Goal: Navigation & Orientation: Find specific page/section

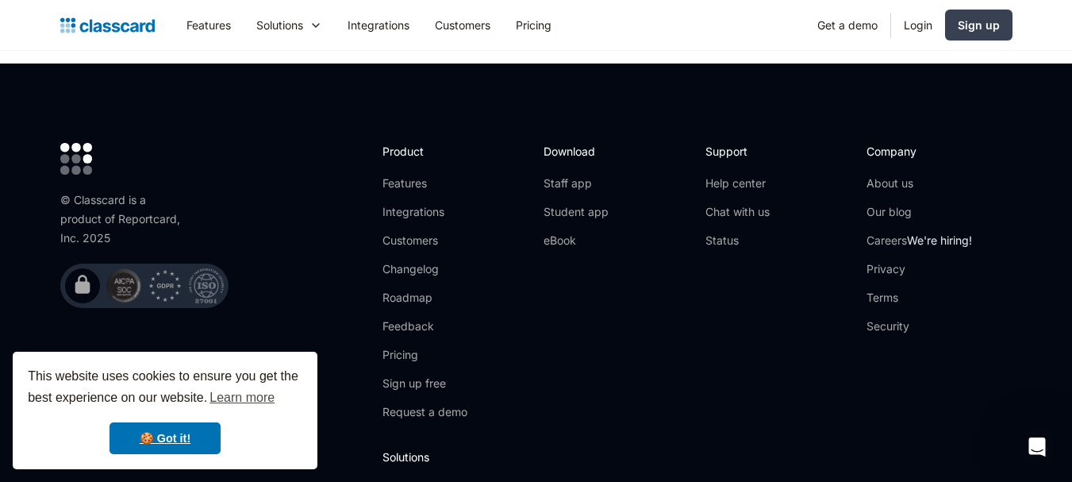
scroll to position [5297, 0]
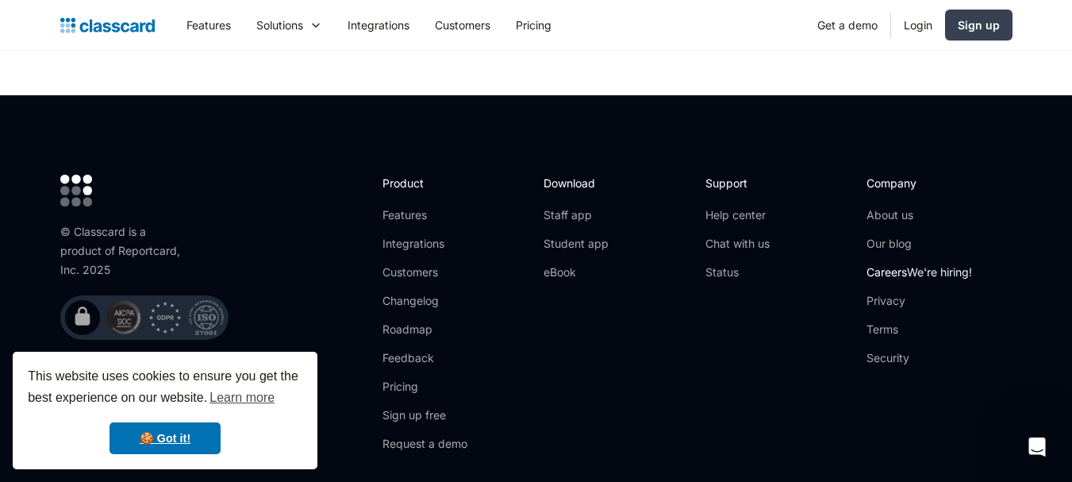
click at [928, 265] on span "We're hiring!" at bounding box center [939, 271] width 65 height 13
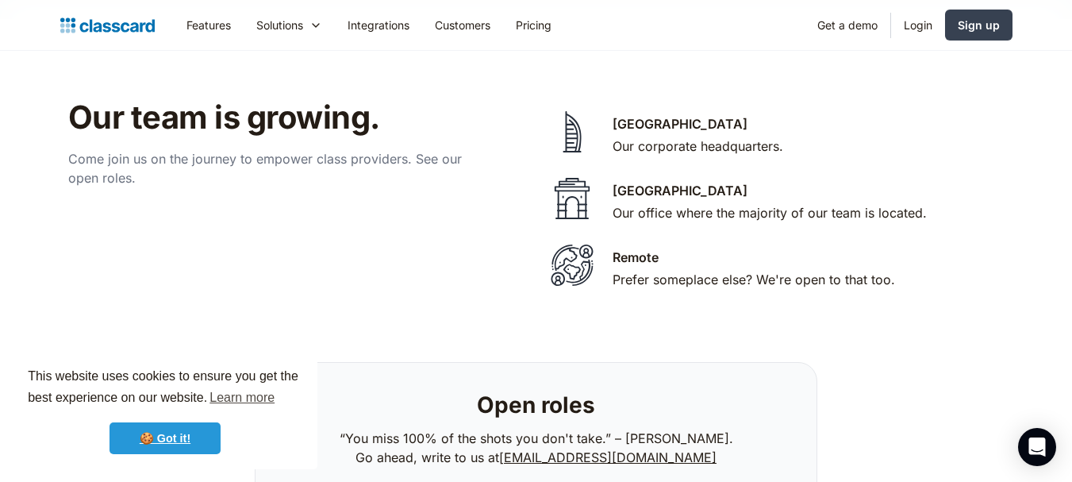
click at [174, 440] on link "🍪 Got it!" at bounding box center [165, 438] width 111 height 32
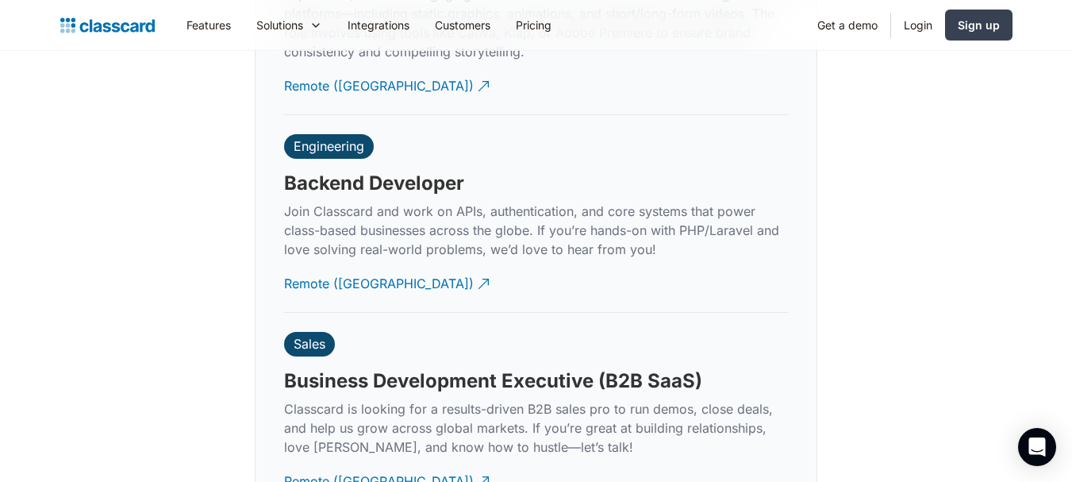
scroll to position [3815, 0]
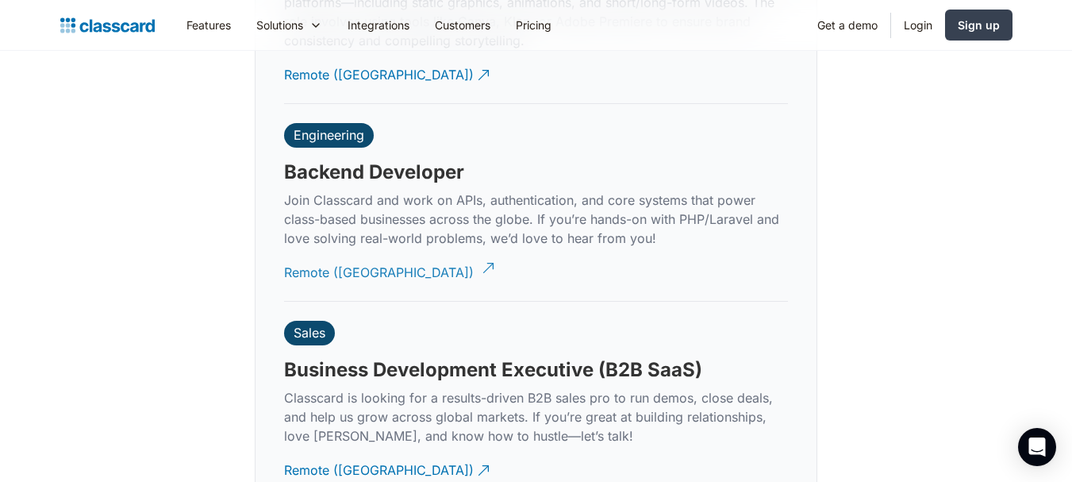
click at [333, 252] on div "Remote (India)" at bounding box center [379, 266] width 190 height 31
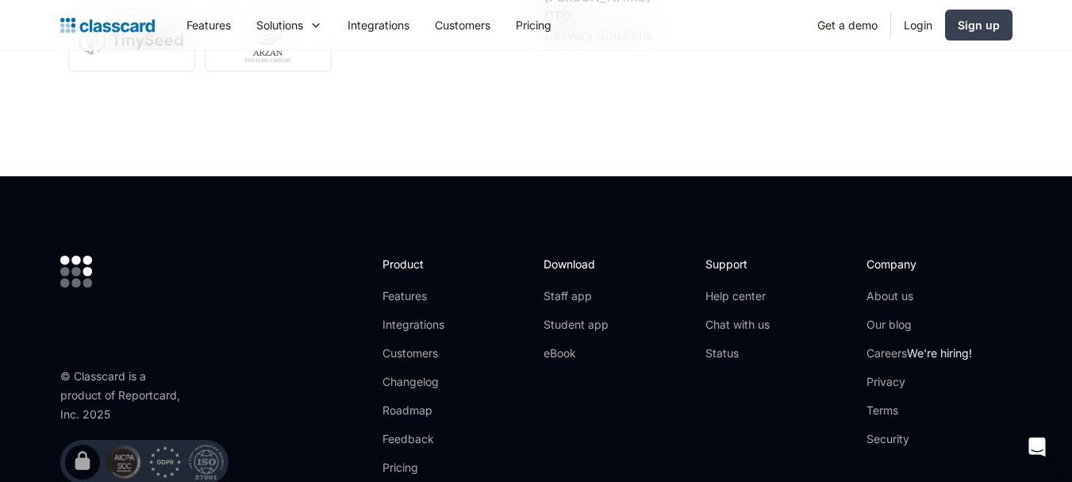
scroll to position [5422, 0]
